Goal: Information Seeking & Learning: Learn about a topic

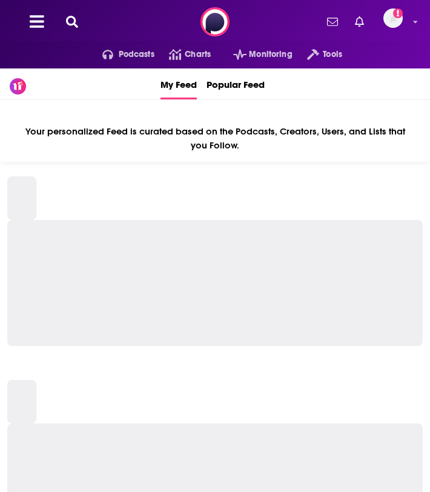
click at [75, 21] on icon at bounding box center [72, 22] width 12 height 12
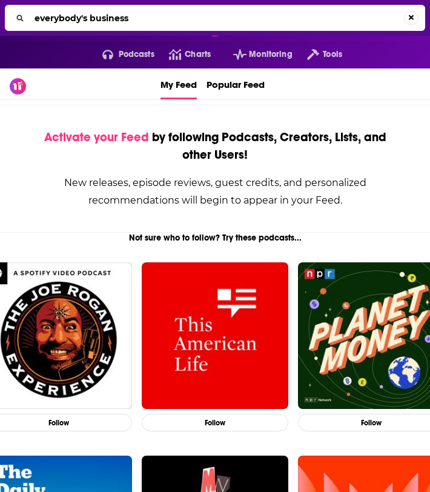
type input "everybody's business"
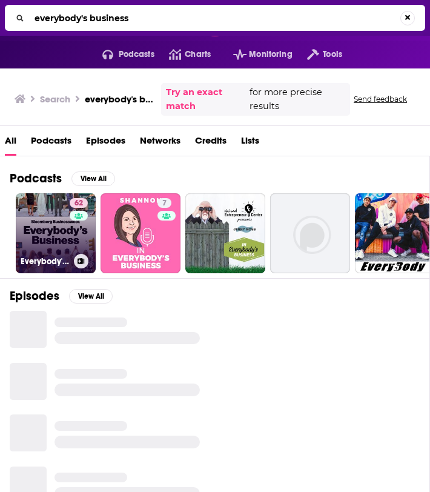
click at [68, 220] on link "62 Everybody's Business" at bounding box center [56, 233] width 80 height 80
